Goal: Navigation & Orientation: Find specific page/section

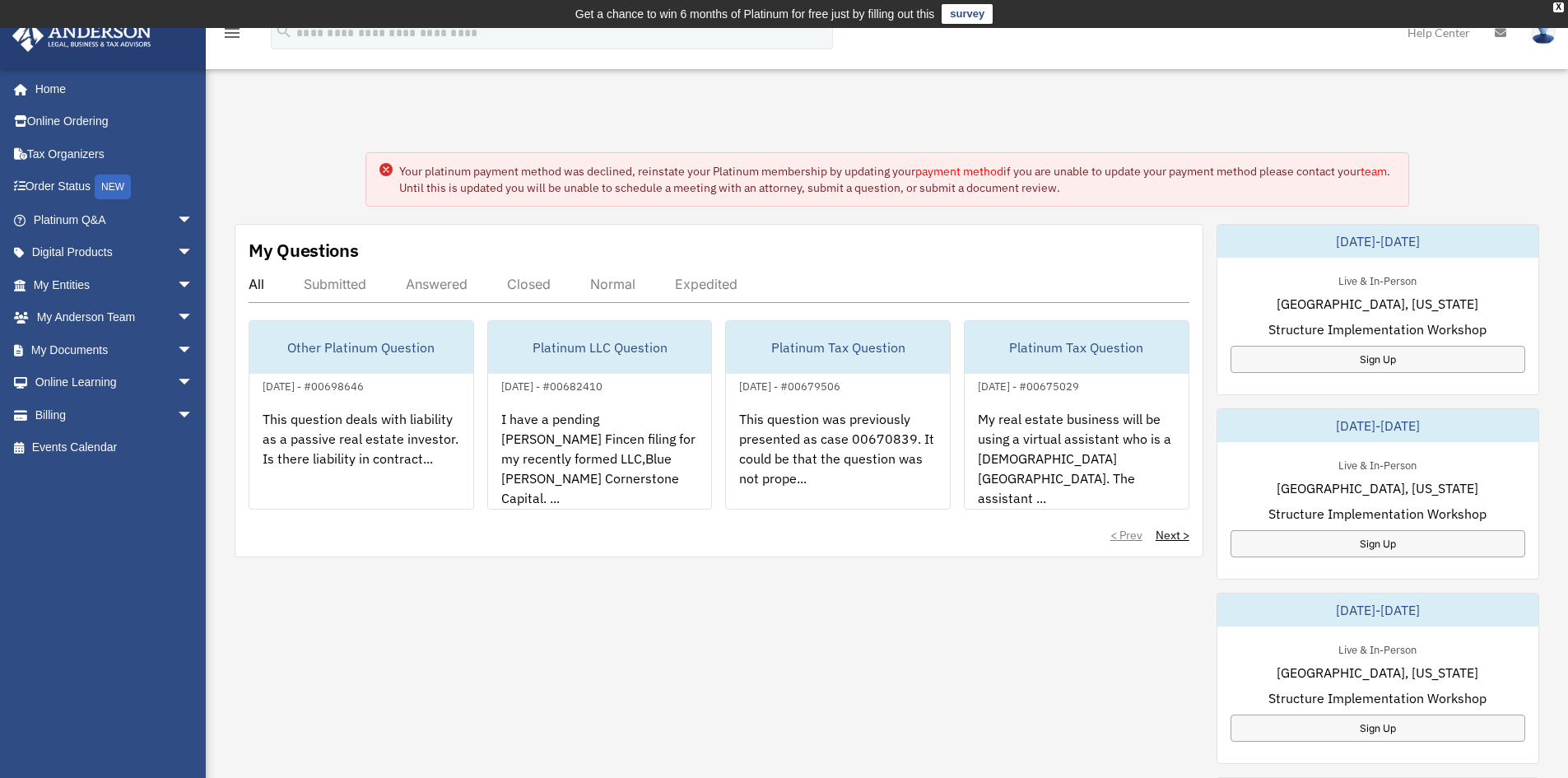
scroll to position [55, 0]
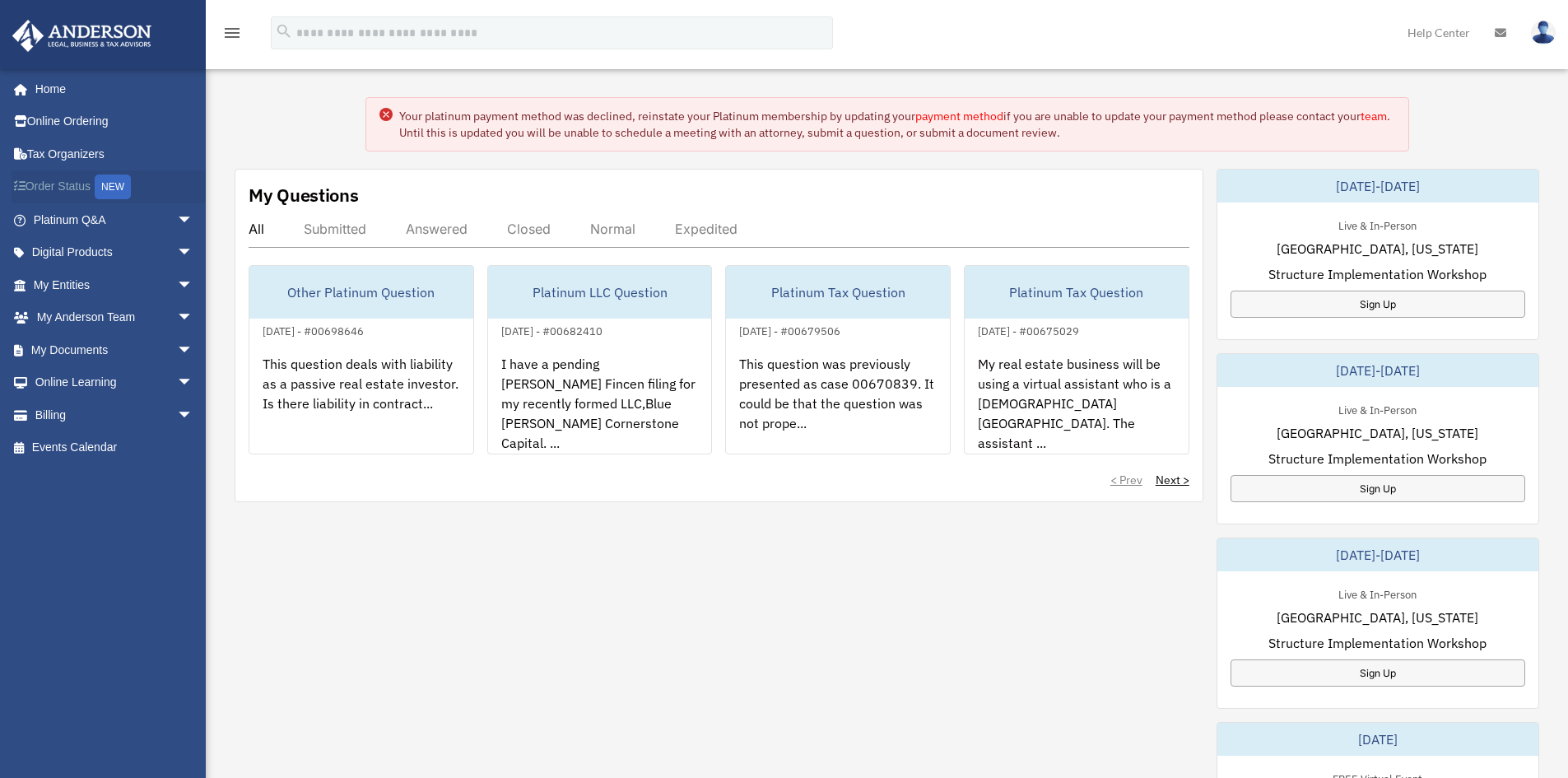
click at [83, 182] on link "Order Status NEW" at bounding box center [115, 187] width 207 height 34
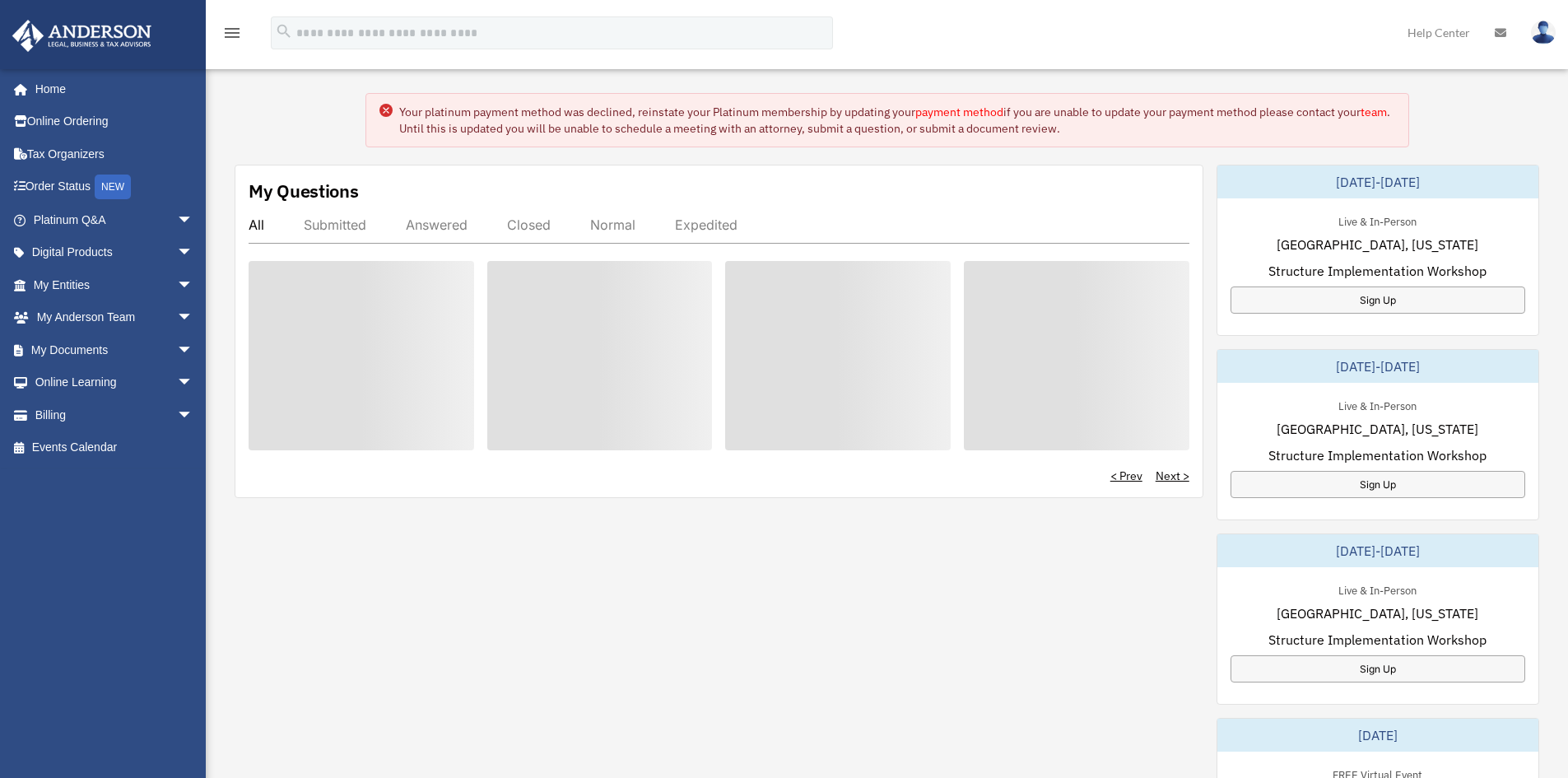
scroll to position [55, 0]
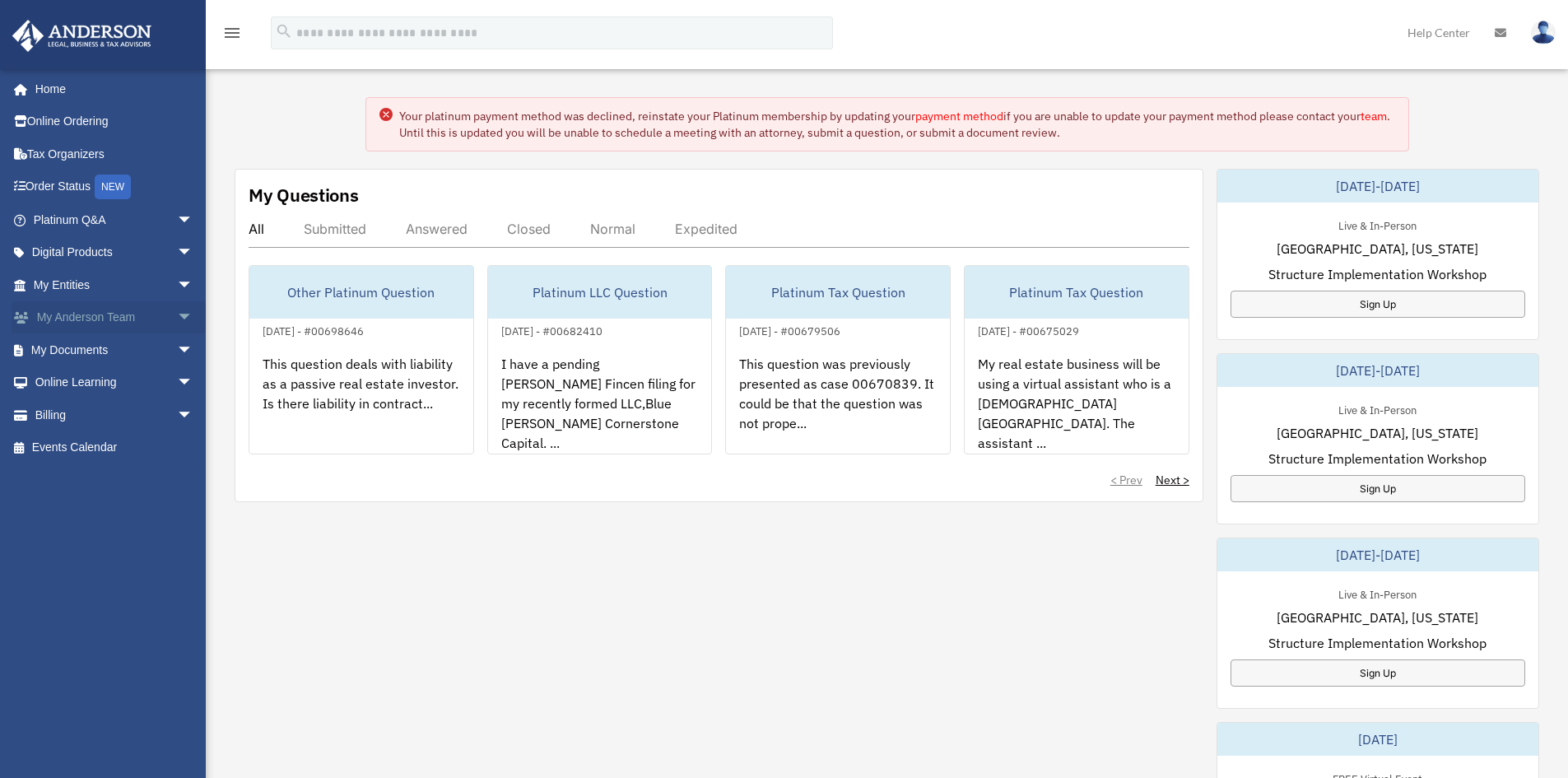
click at [102, 313] on link "My Anderson Team arrow_drop_down" at bounding box center [115, 318] width 207 height 33
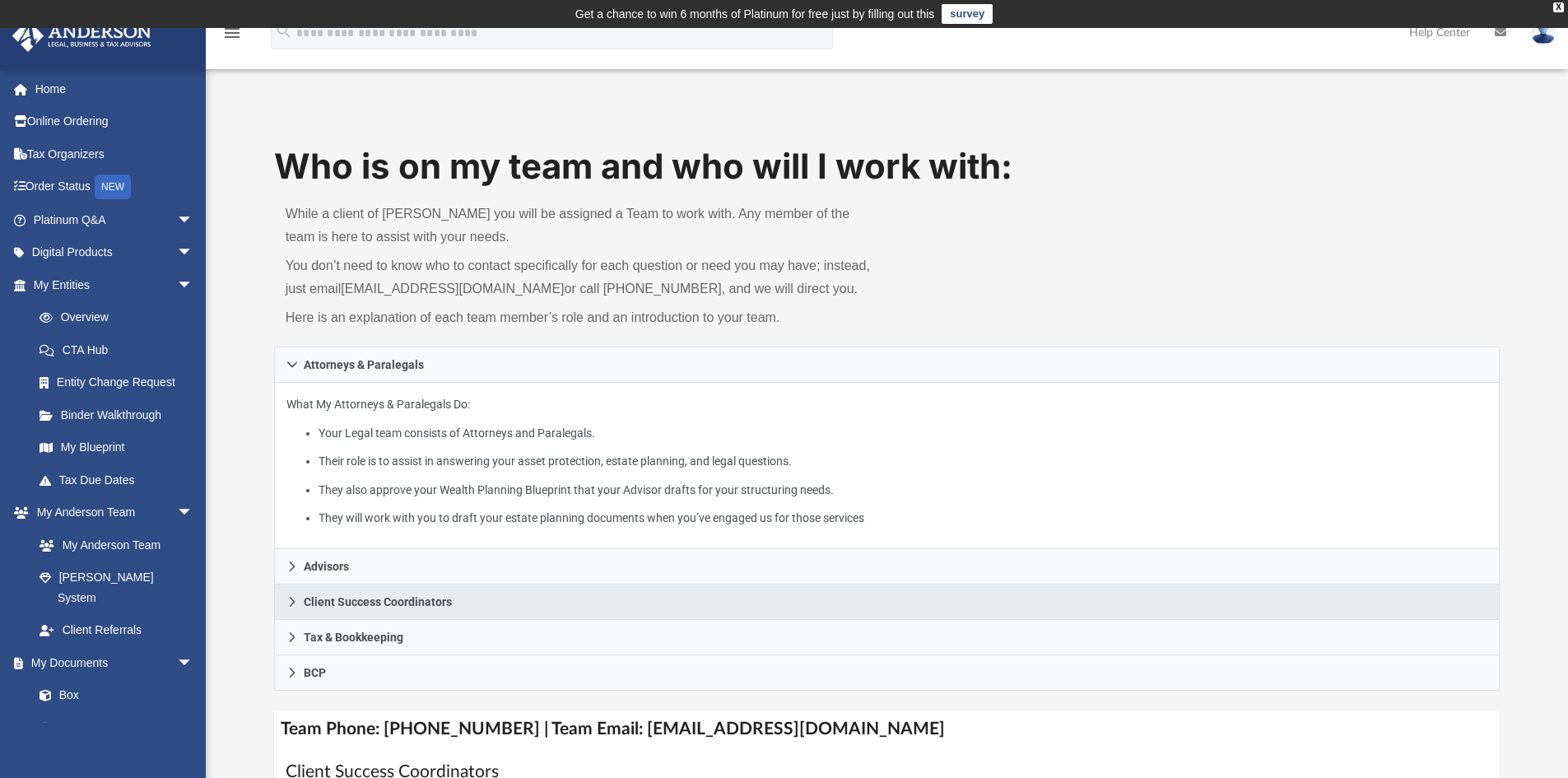
scroll to position [55, 0]
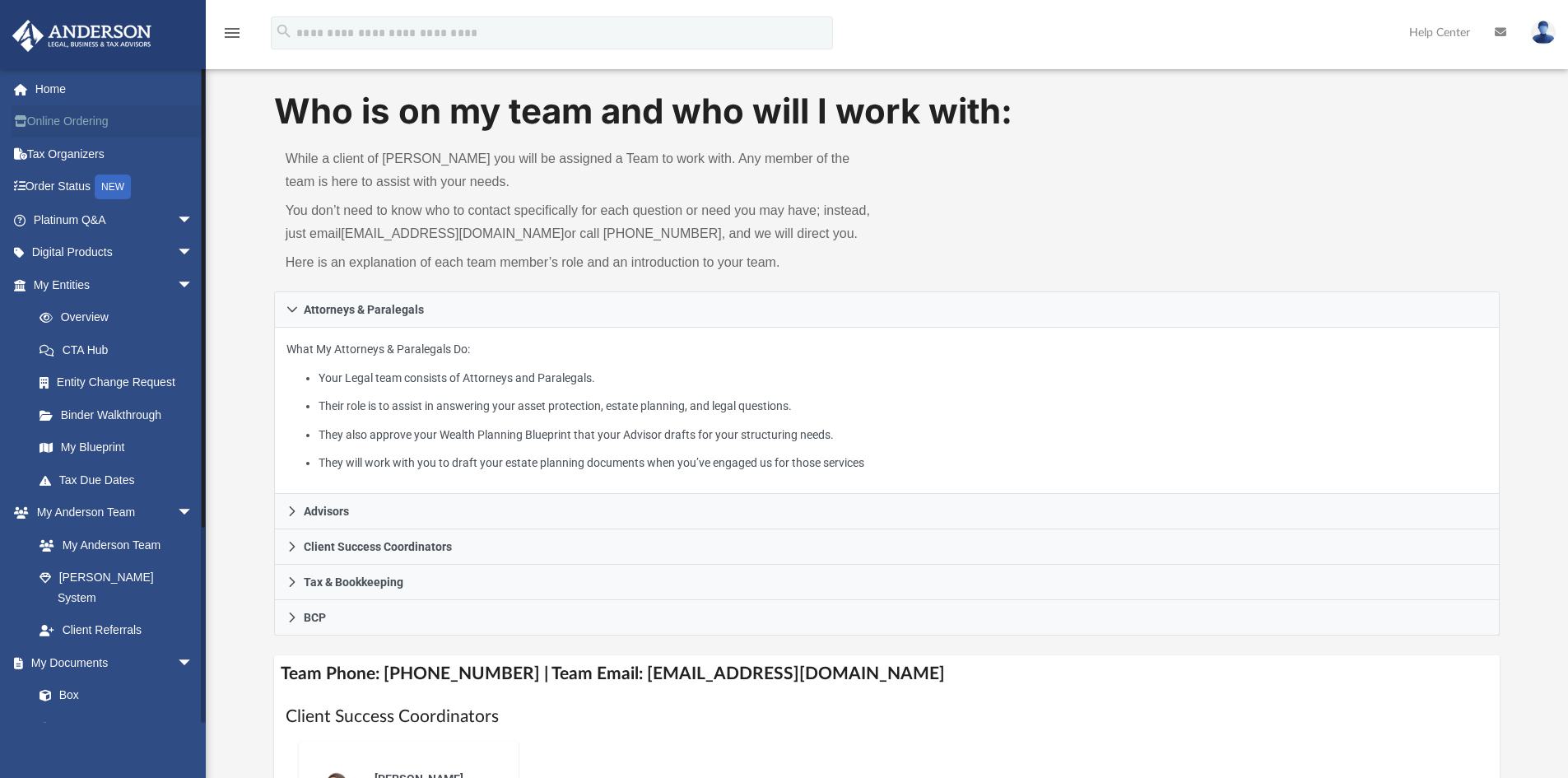
click at [64, 117] on link "Online Ordering" at bounding box center [115, 122] width 207 height 33
click at [74, 679] on link "Box" at bounding box center [120, 695] width 195 height 33
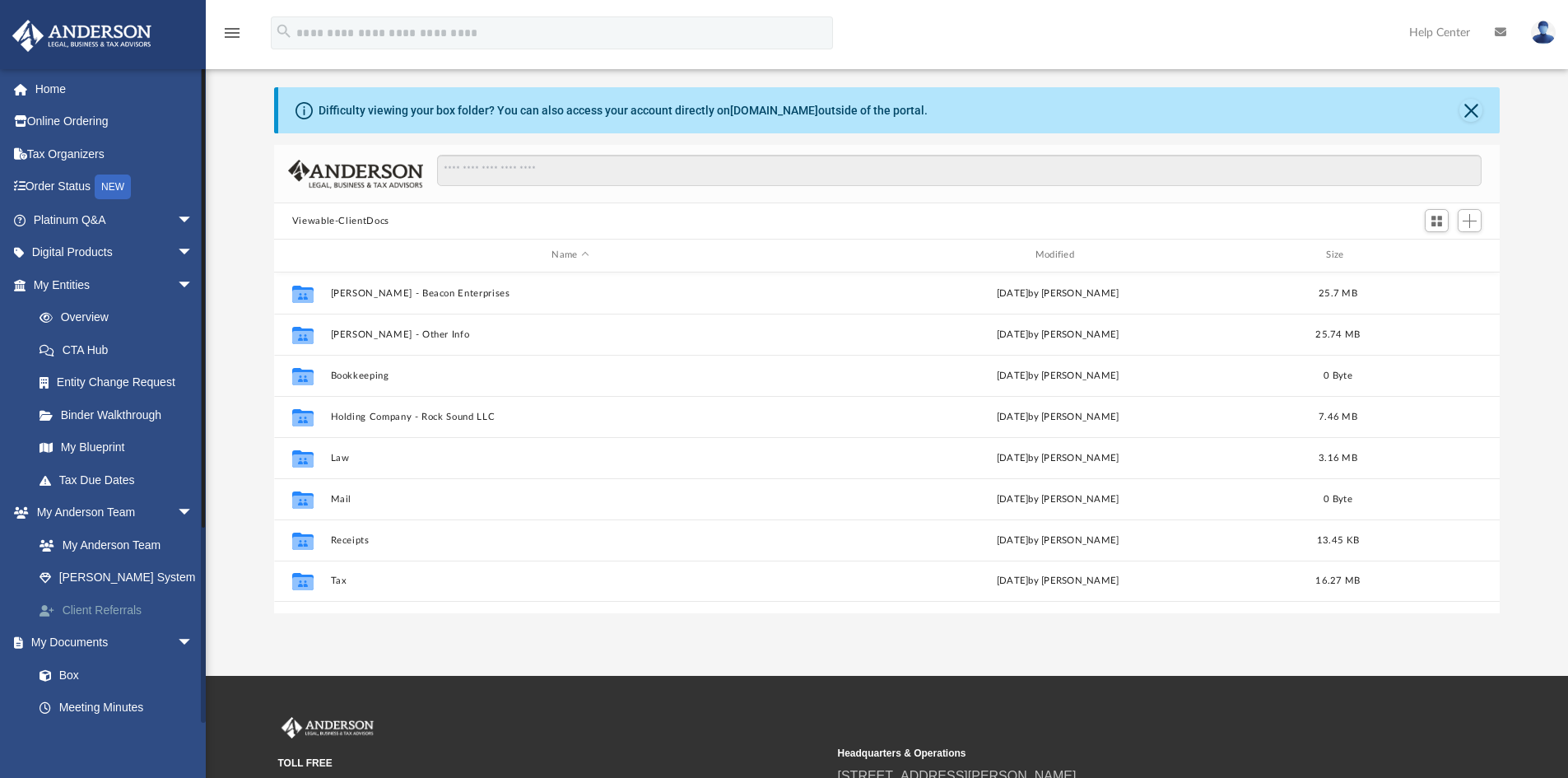
scroll to position [362, 1213]
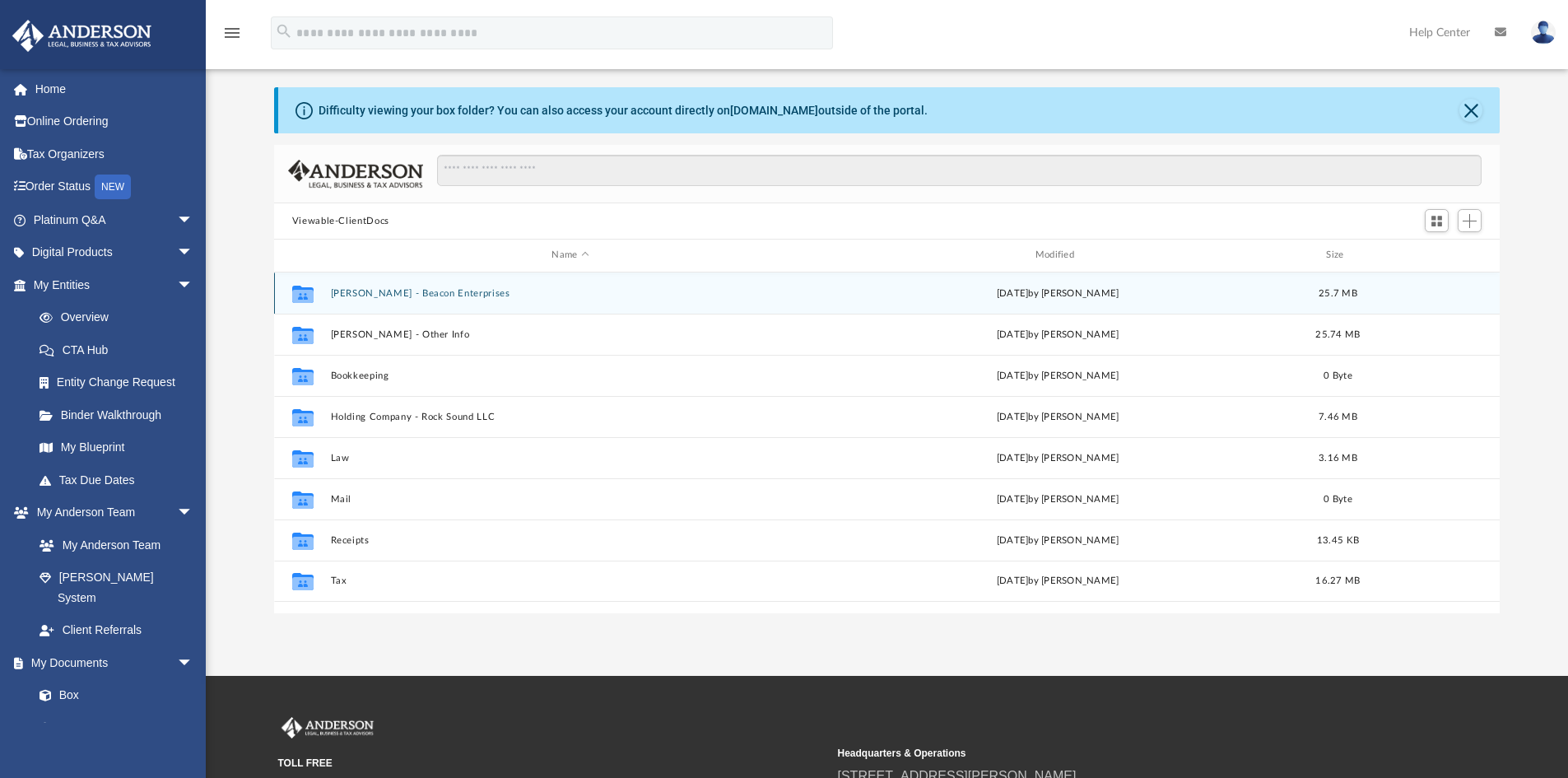
click at [408, 293] on button "Anderson - Beacon Enterprises" at bounding box center [570, 294] width 480 height 11
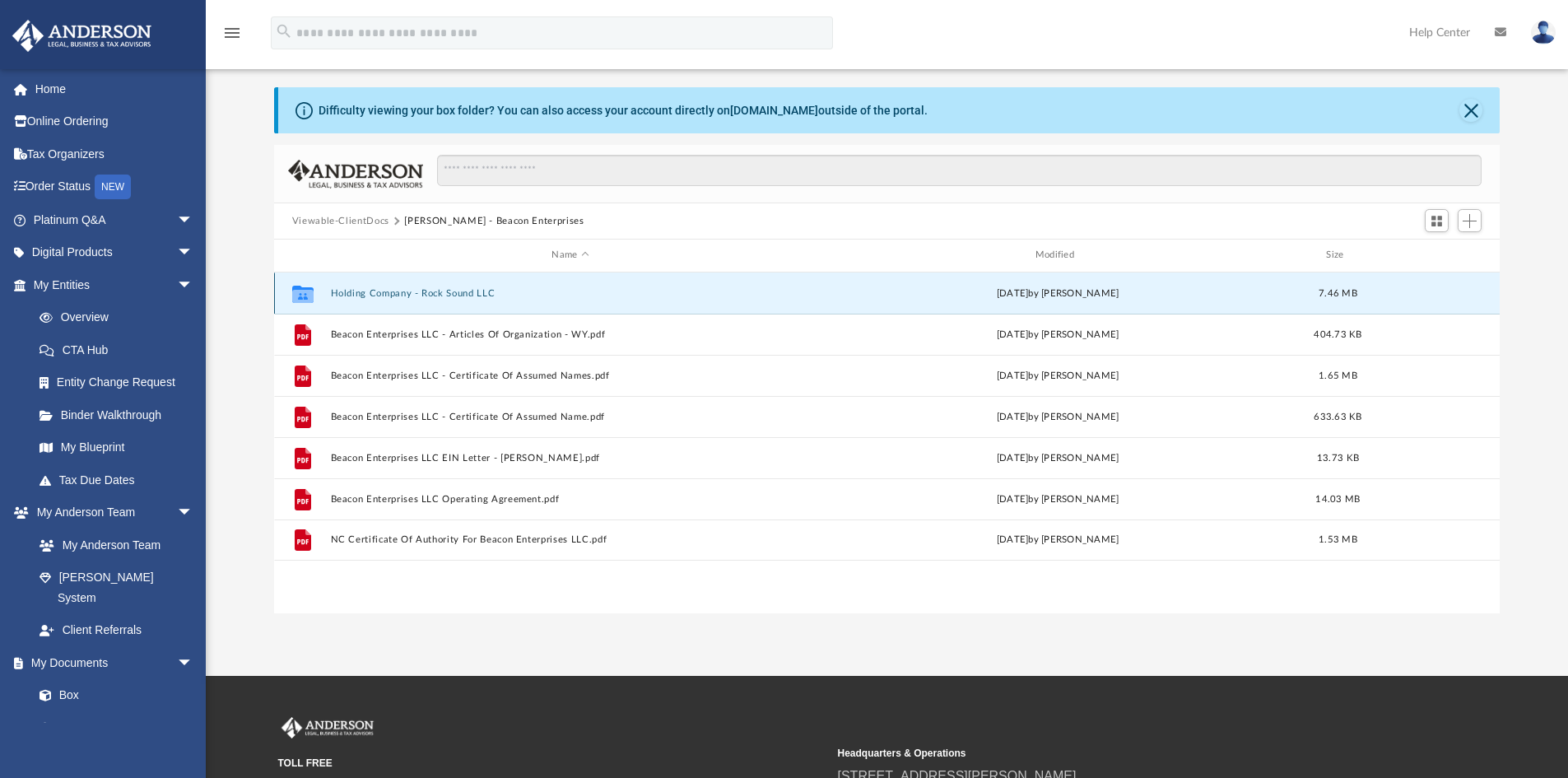
click at [388, 295] on button "Holding Company - Rock Sound LLC" at bounding box center [570, 294] width 480 height 11
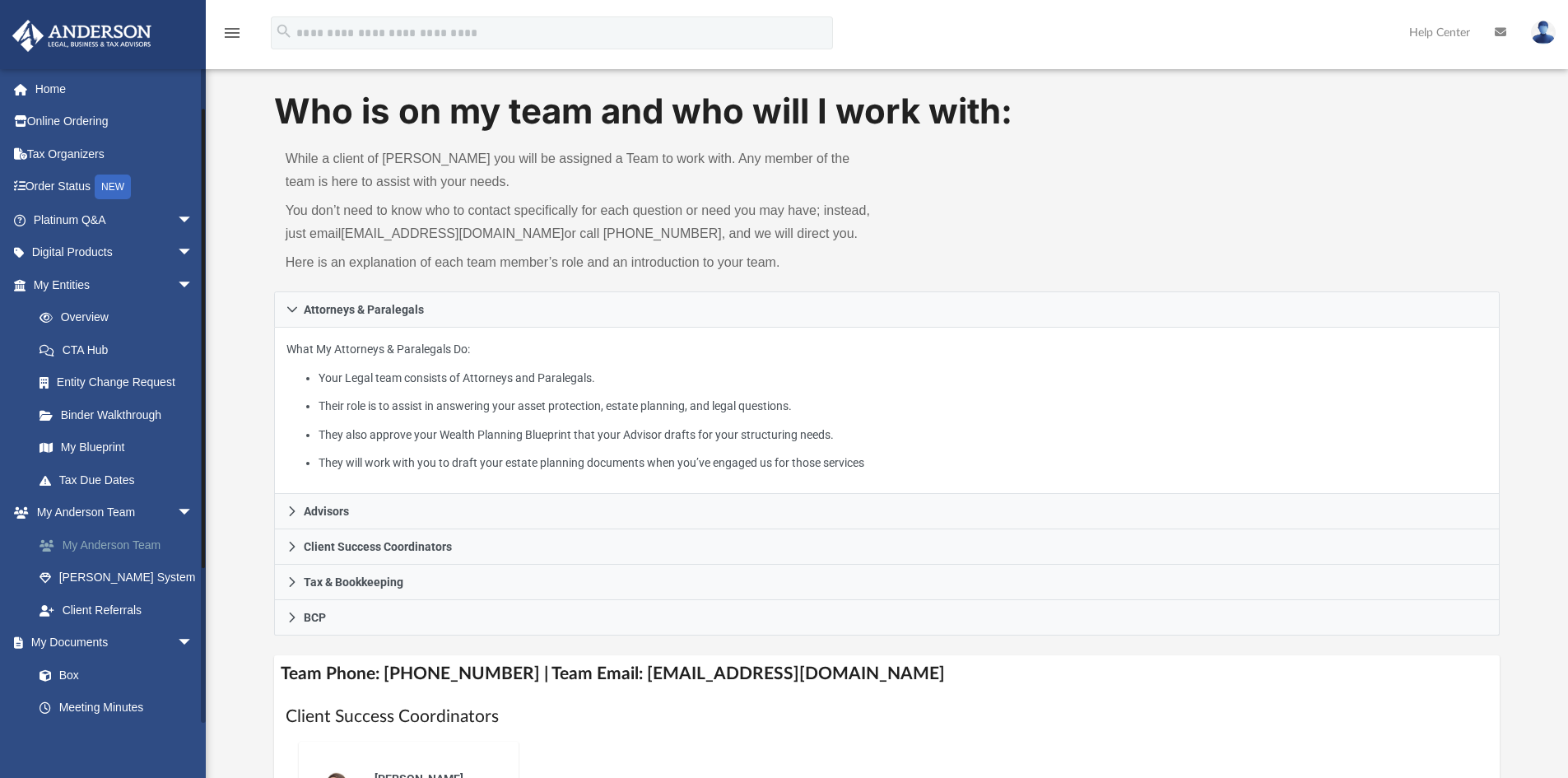
scroll to position [110, 0]
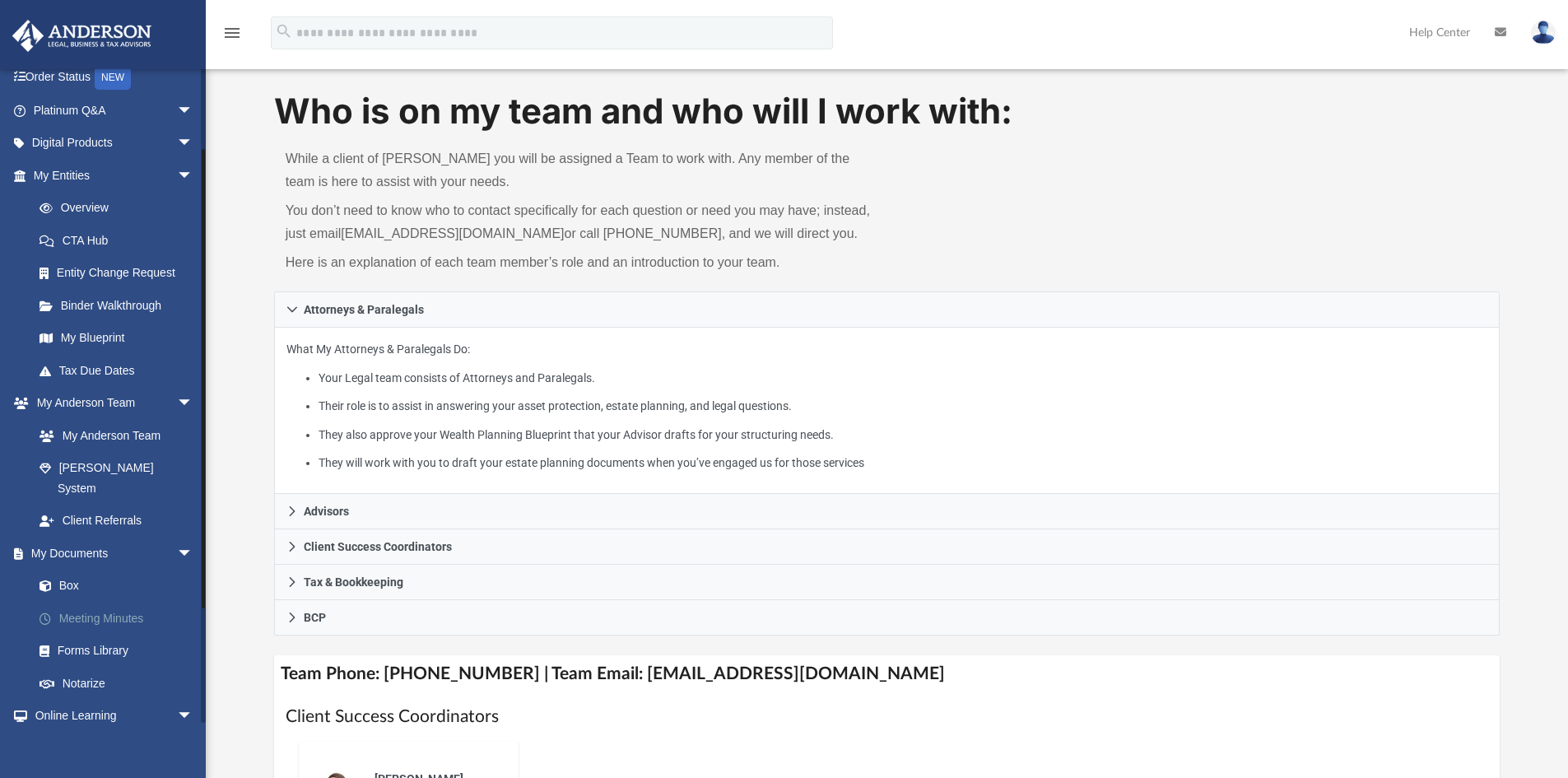
click at [108, 602] on link "Meeting Minutes" at bounding box center [120, 618] width 195 height 33
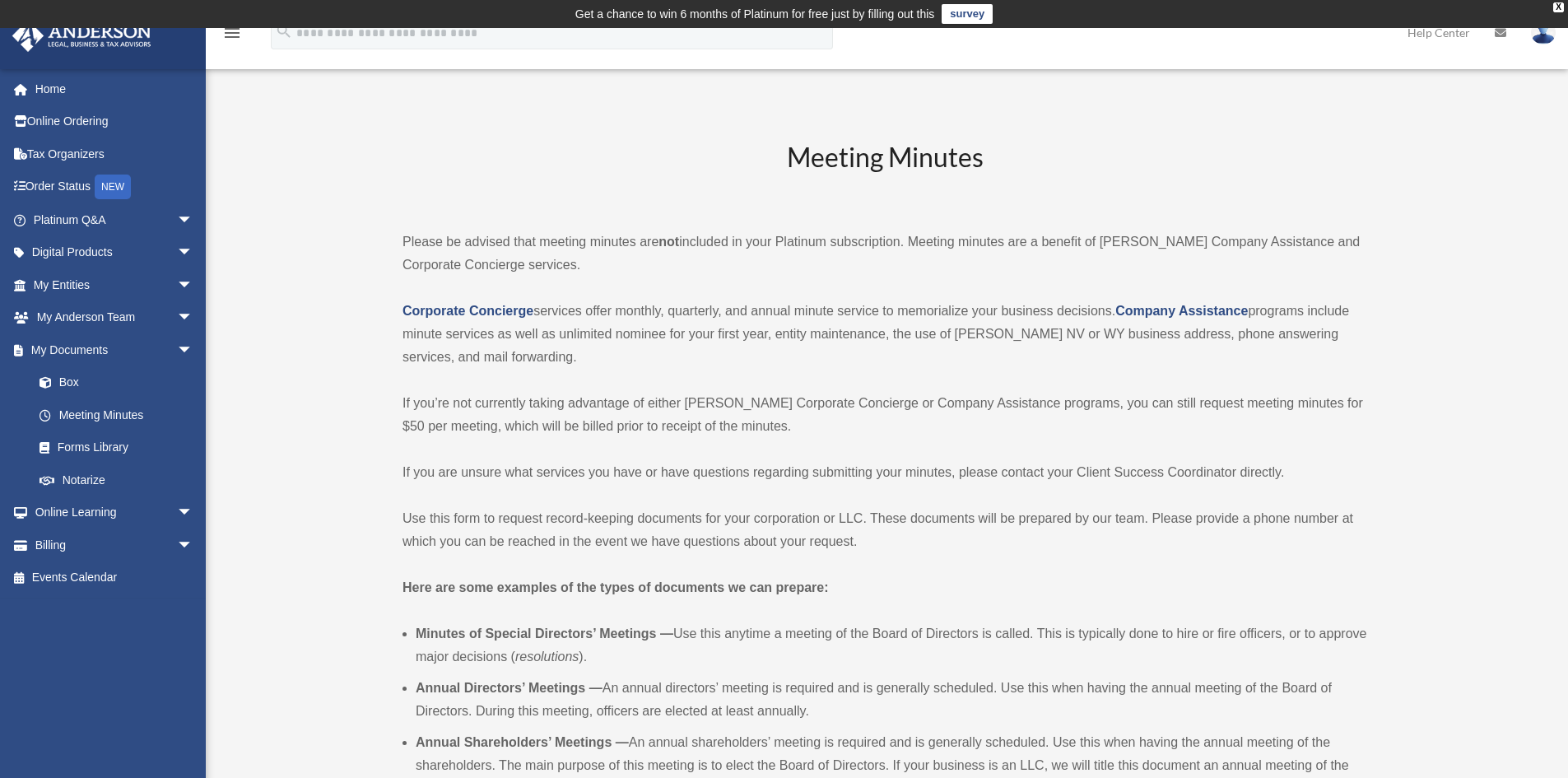
click at [1544, 33] on img at bounding box center [1543, 33] width 24 height 24
click at [1265, 146] on link "Logout" at bounding box center [1296, 143] width 164 height 34
